Goal: Obtain resource: Obtain resource

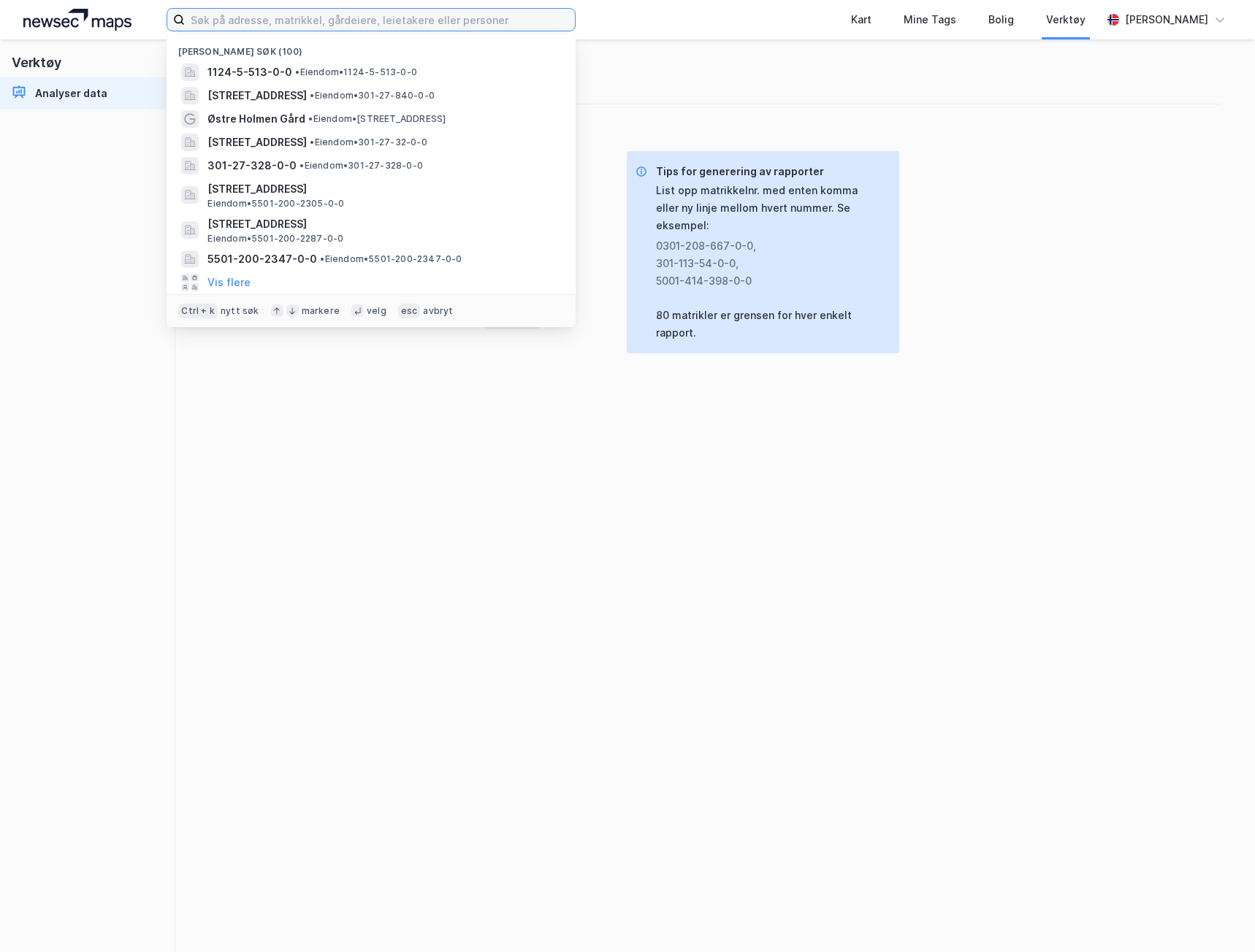
click at [302, 25] on input at bounding box center [379, 20] width 390 height 22
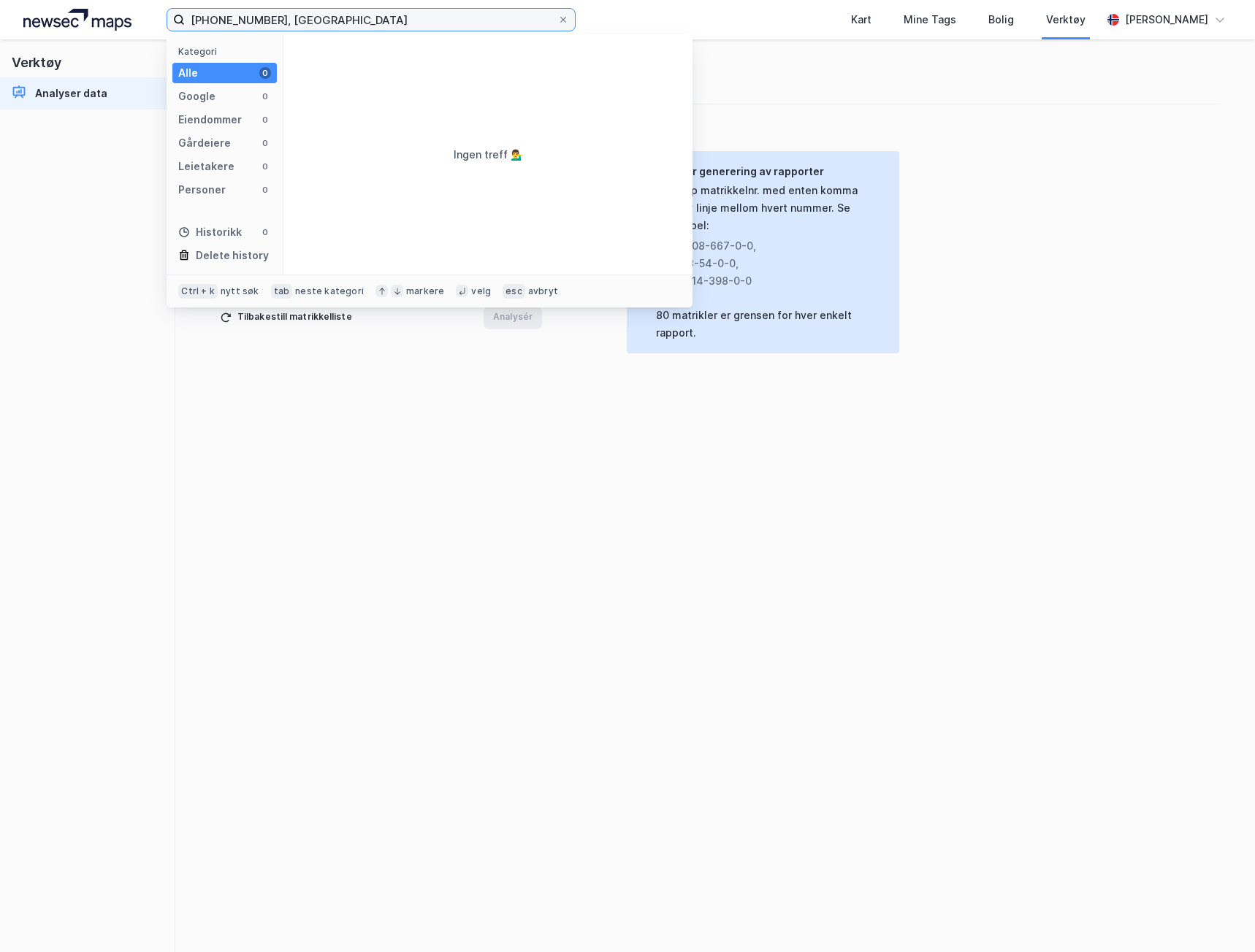
drag, startPoint x: 333, startPoint y: 17, endPoint x: 128, endPoint y: 26, distance: 205.2
click at [130, 27] on div "[PHONE_NUMBER], bergen Kategori Alle 0 Google 0 Eiendommer 0 Gårdeiere 0 Leieta…" at bounding box center [627, 20] width 1255 height 39
click at [219, 20] on input "[PHONE_NUMBER], [GEOGRAPHIC_DATA]" at bounding box center [371, 20] width 373 height 22
click at [239, 15] on input "189-6-01, [GEOGRAPHIC_DATA]" at bounding box center [371, 20] width 373 height 22
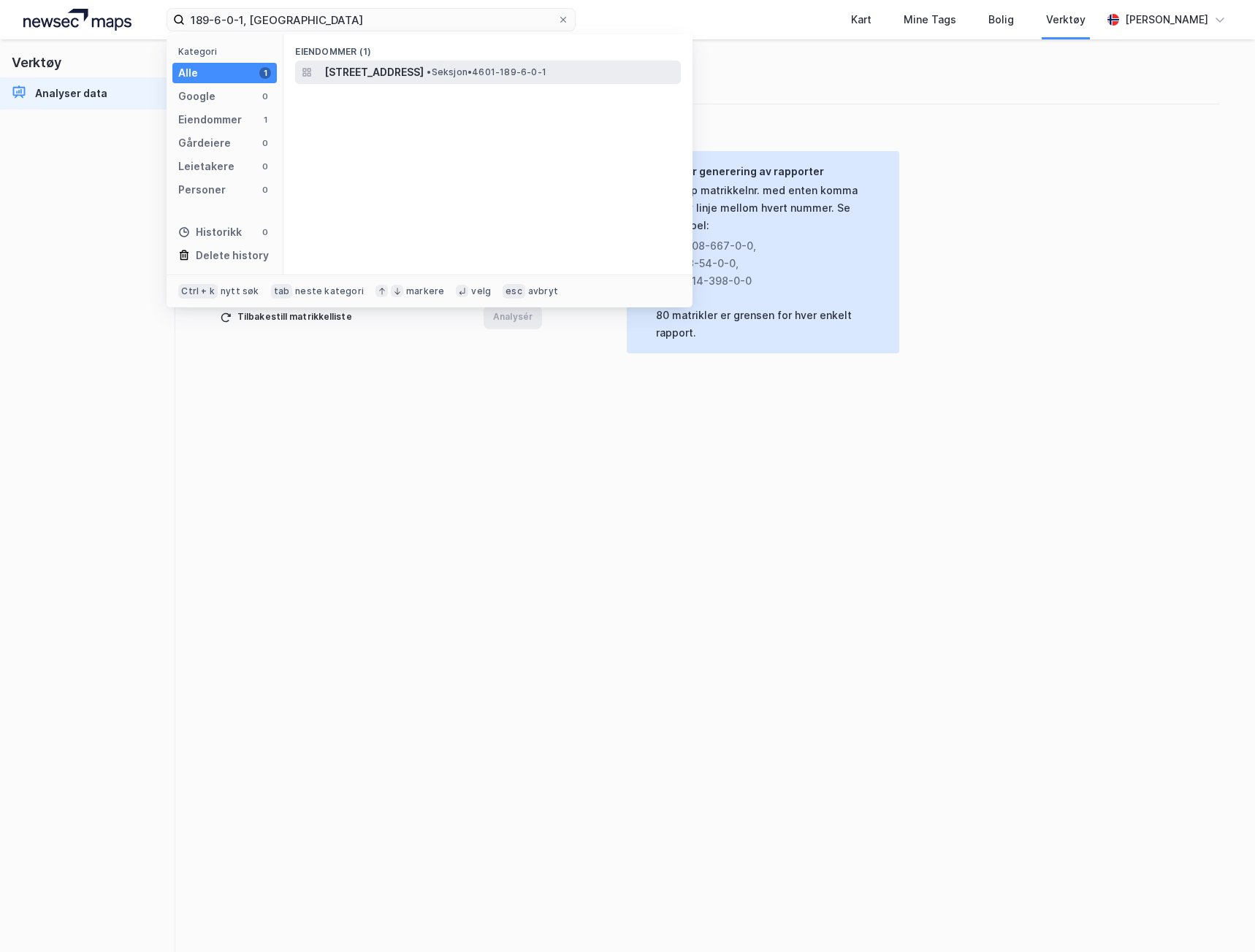
click at [356, 73] on span "[STREET_ADDRESS]" at bounding box center [374, 72] width 100 height 18
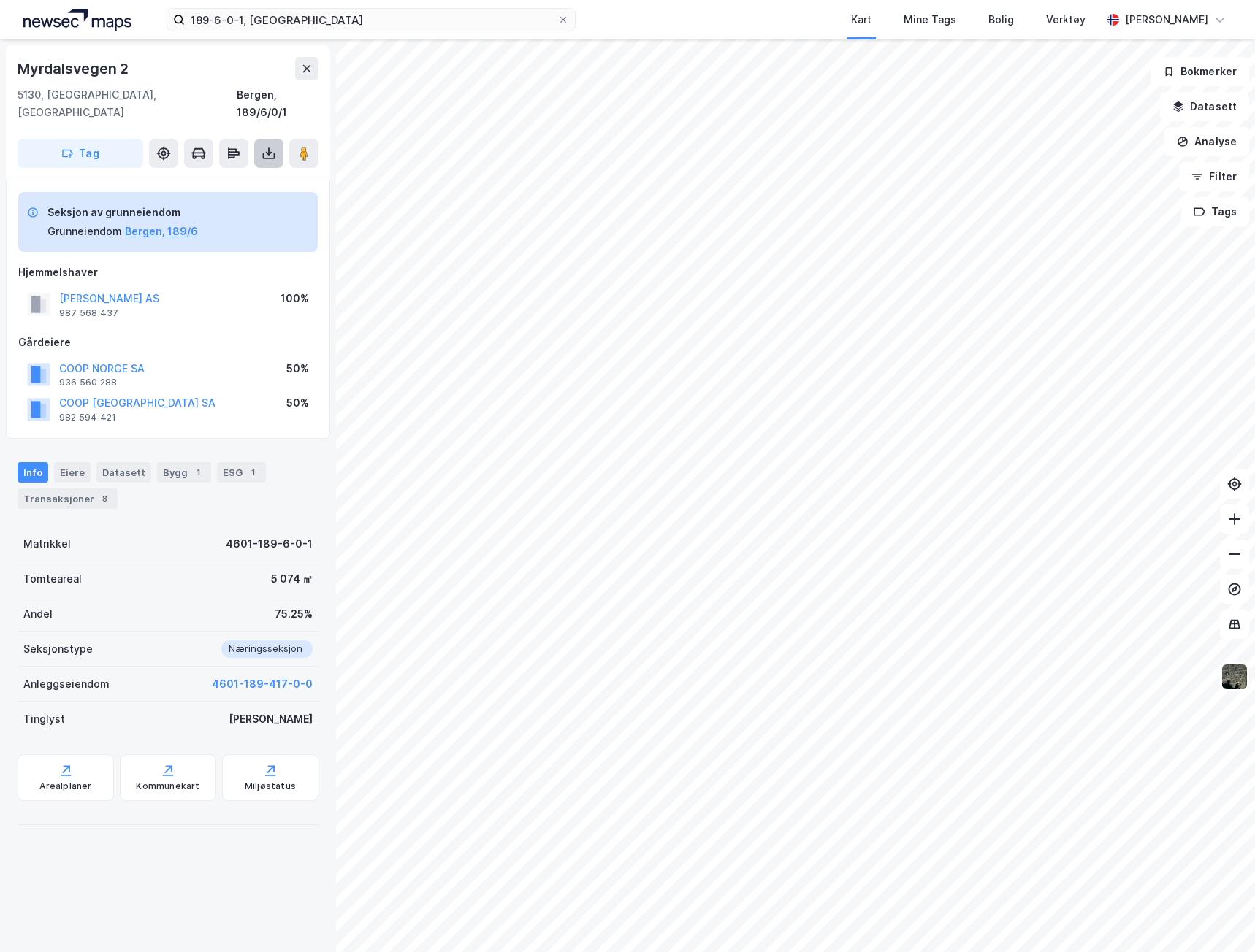
click at [266, 146] on icon at bounding box center [269, 154] width 15 height 15
click at [230, 170] on div "Last ned grunnbok" at bounding box center [205, 182] width 156 height 23
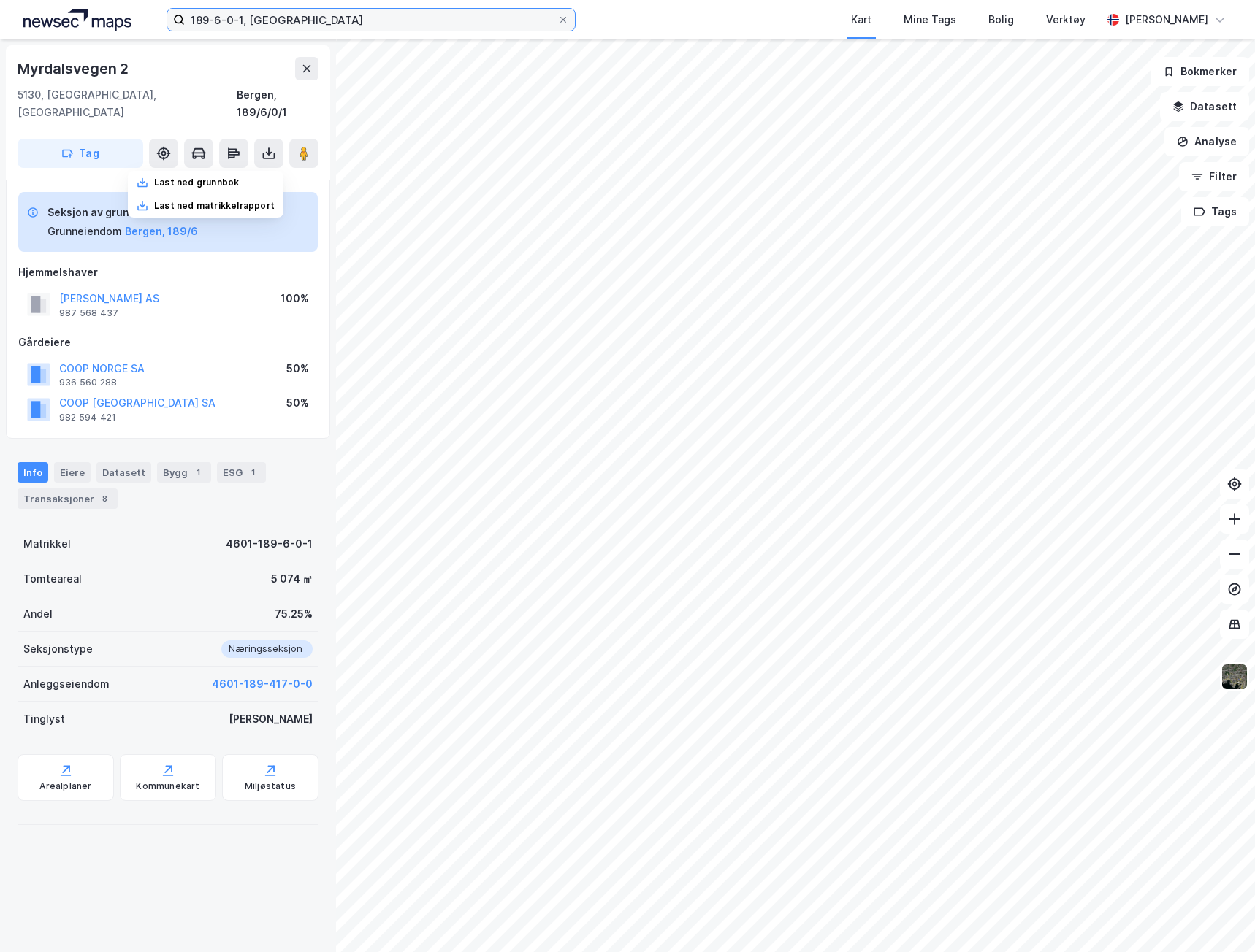
click at [242, 25] on input "189-6-0-1, [GEOGRAPHIC_DATA]" at bounding box center [371, 20] width 373 height 22
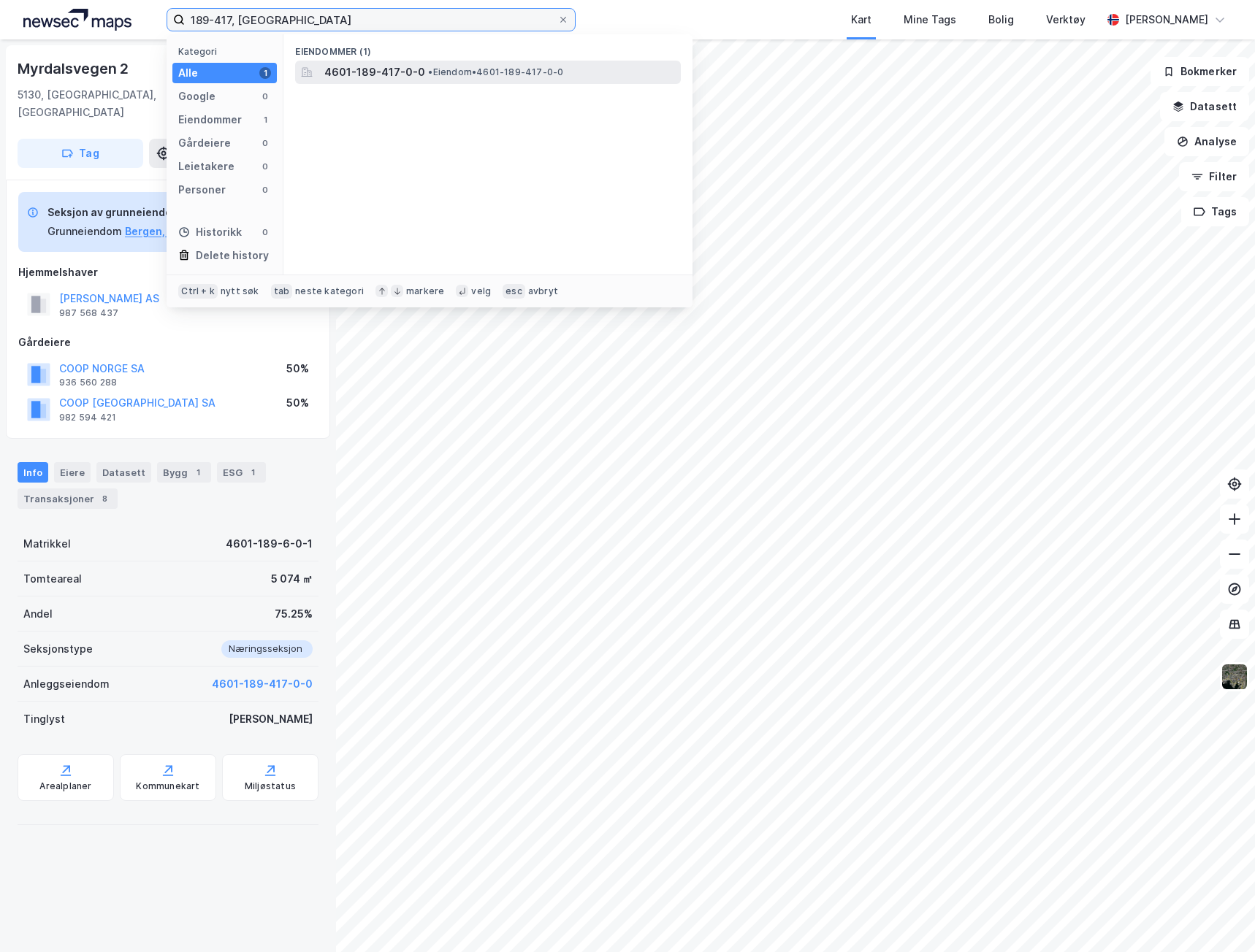
type input "189-417, [GEOGRAPHIC_DATA]"
click at [354, 76] on span "4601-189-417-0-0" at bounding box center [375, 72] width 101 height 18
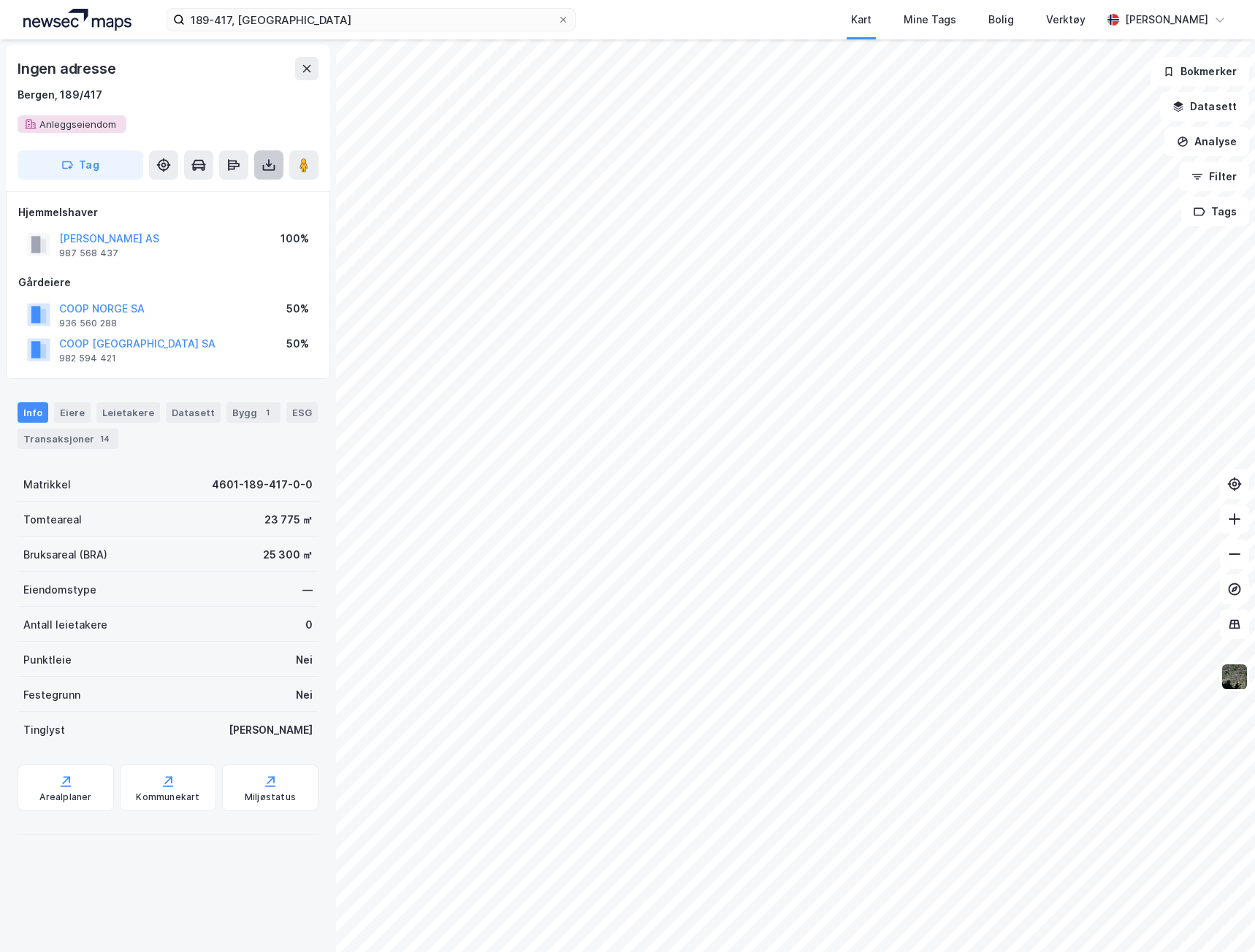
click at [262, 174] on button at bounding box center [268, 164] width 29 height 29
click at [236, 191] on div "Last ned grunnbok" at bounding box center [196, 194] width 85 height 12
